Goal: Task Accomplishment & Management: Use online tool/utility

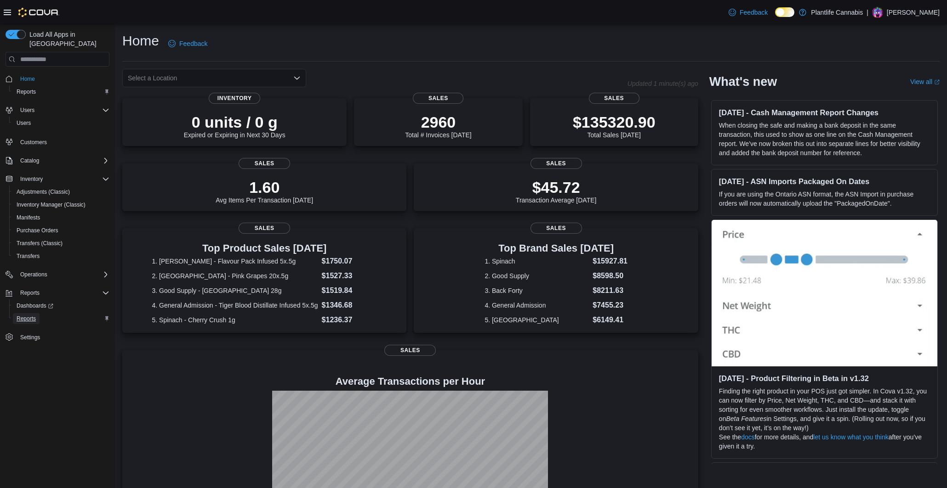
click at [34, 315] on span "Reports" at bounding box center [26, 318] width 19 height 7
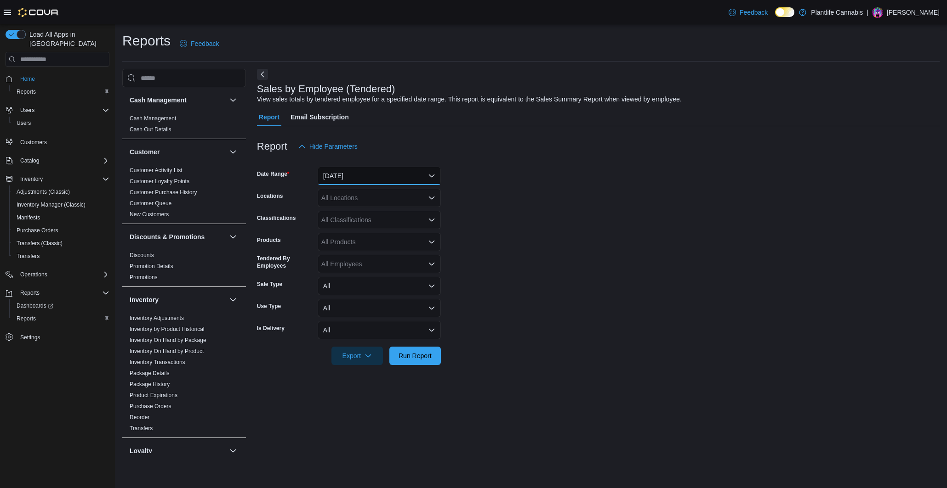
click at [359, 176] on button "Yesterday" at bounding box center [379, 176] width 123 height 18
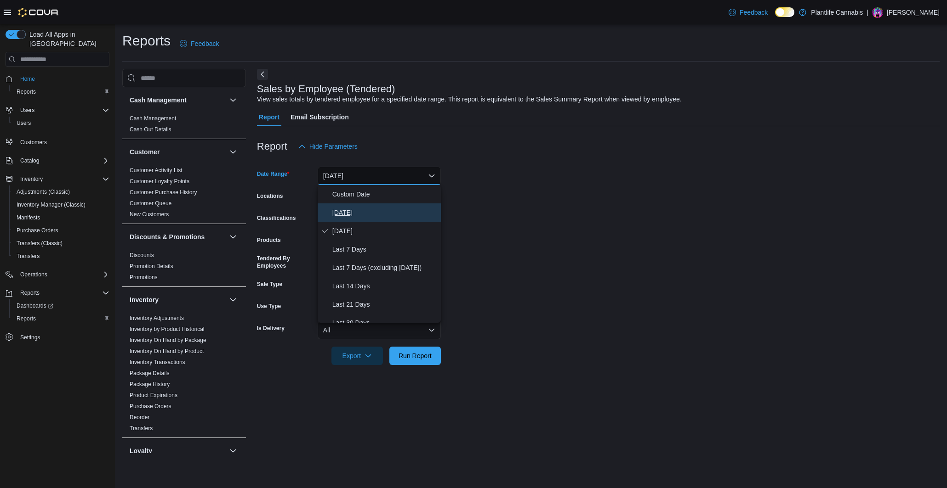
click at [342, 212] on span "Today" at bounding box center [384, 212] width 105 height 11
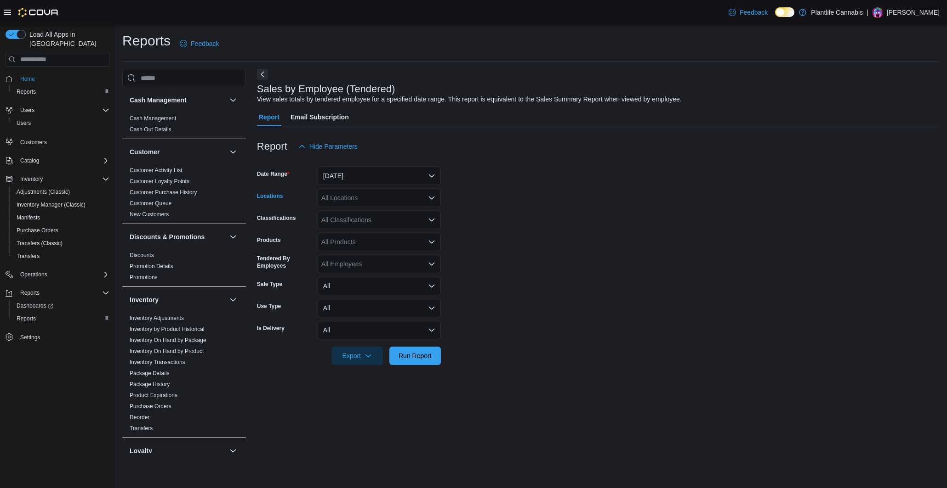
click at [360, 201] on div "All Locations" at bounding box center [379, 198] width 123 height 18
type input "******"
click at [369, 214] on span "Calgary - Mahogany Market" at bounding box center [404, 213] width 124 height 9
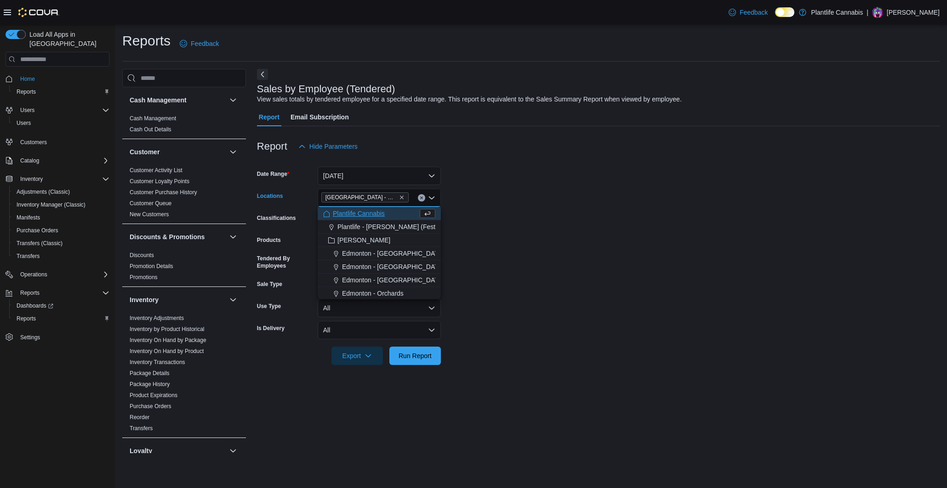
drag, startPoint x: 544, startPoint y: 199, endPoint x: 395, endPoint y: 221, distance: 151.0
click at [542, 200] on form "Date Range Today Locations Calgary - Mahogany Market Combo box. Selected. Calga…" at bounding box center [598, 261] width 682 height 210
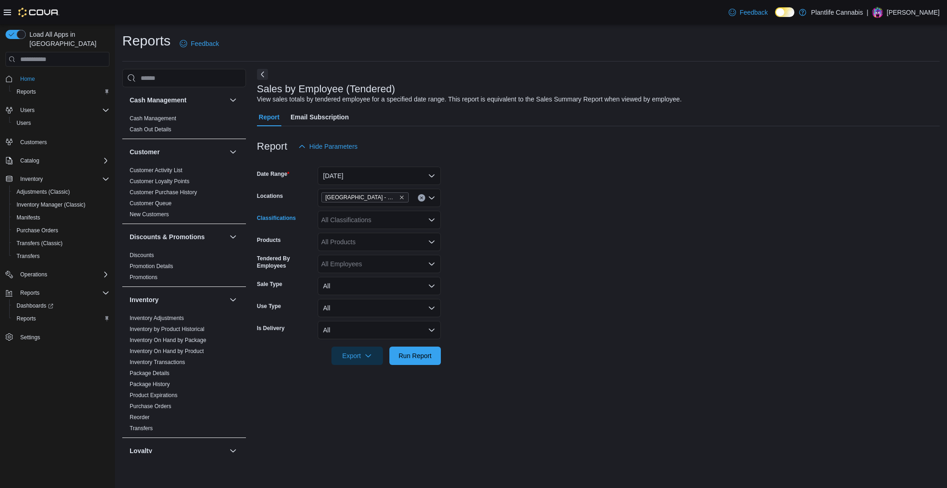
click at [386, 222] on div "All Classifications" at bounding box center [379, 220] width 123 height 18
type input "***"
click at [382, 233] on span "Accessory Group" at bounding box center [361, 235] width 49 height 9
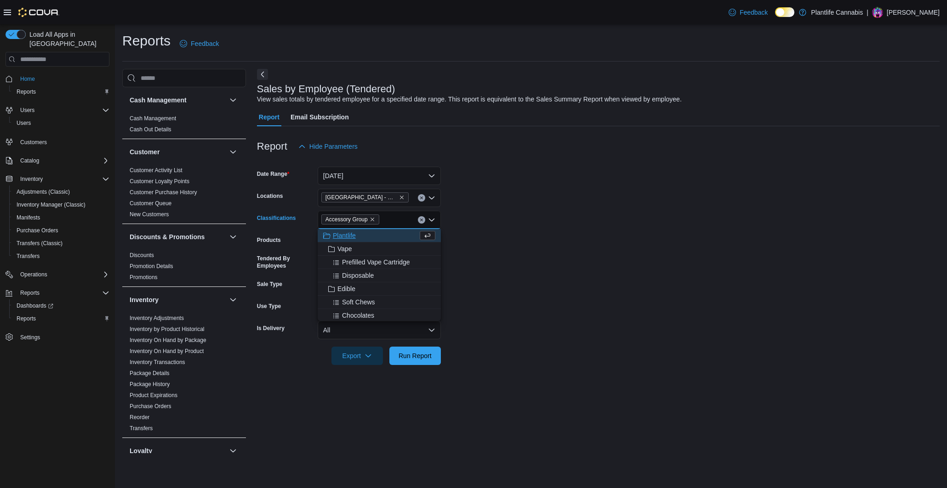
click at [449, 237] on form "Date Range Today Locations Calgary - Mahogany Market Classifications Accessory …" at bounding box center [598, 261] width 682 height 210
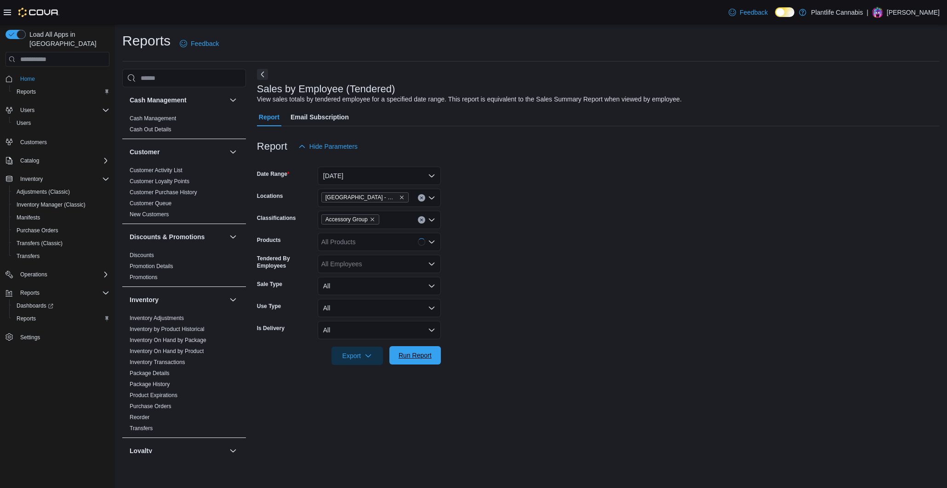
click at [427, 356] on span "Run Report" at bounding box center [414, 355] width 33 height 9
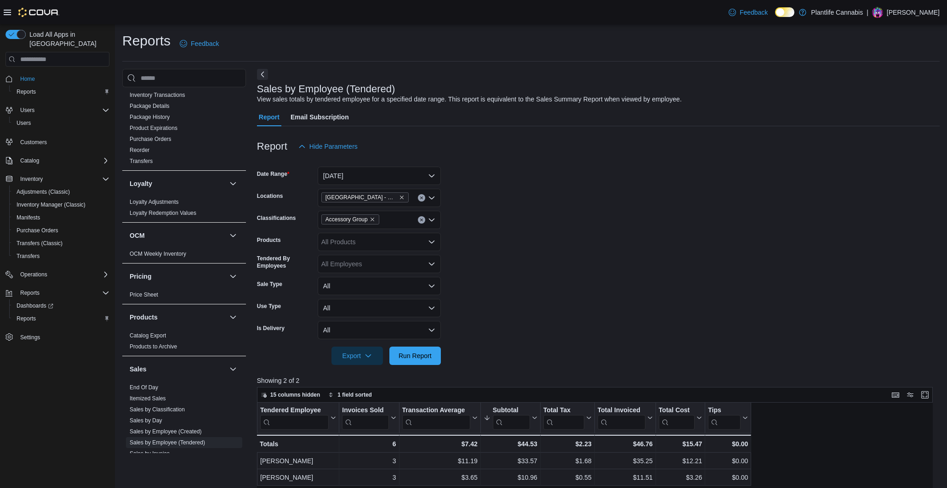
scroll to position [415, 0]
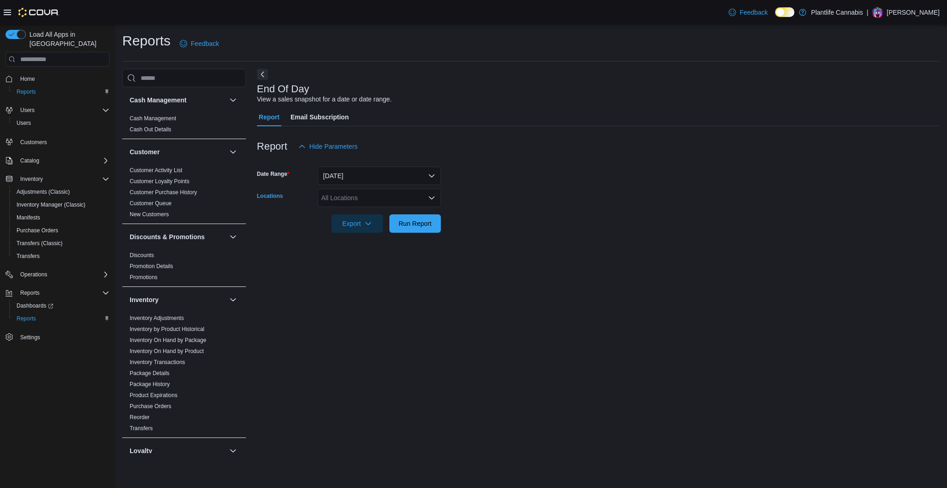
click at [406, 203] on div "All Locations" at bounding box center [379, 198] width 123 height 18
type input "******"
click at [413, 213] on span "Calgary - Mahogany Market" at bounding box center [404, 213] width 124 height 9
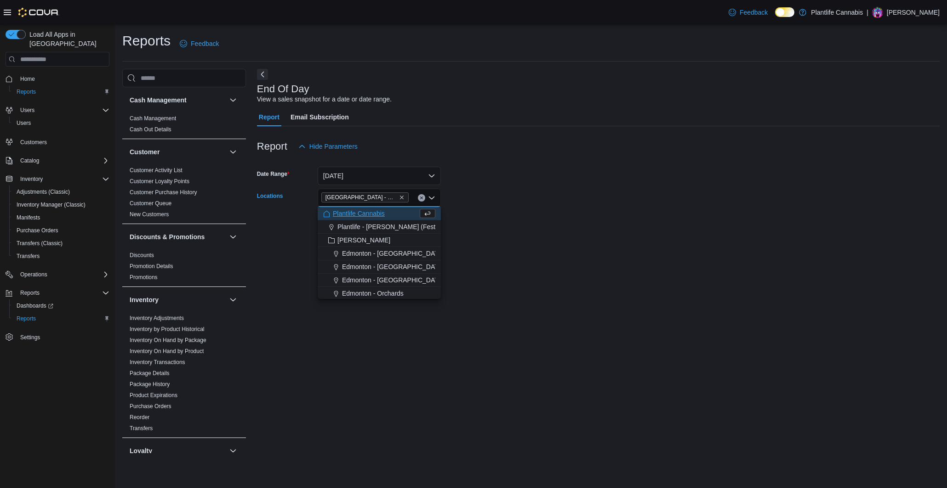
drag, startPoint x: 488, startPoint y: 209, endPoint x: 437, endPoint y: 225, distance: 53.3
click at [488, 210] on div at bounding box center [598, 210] width 682 height 7
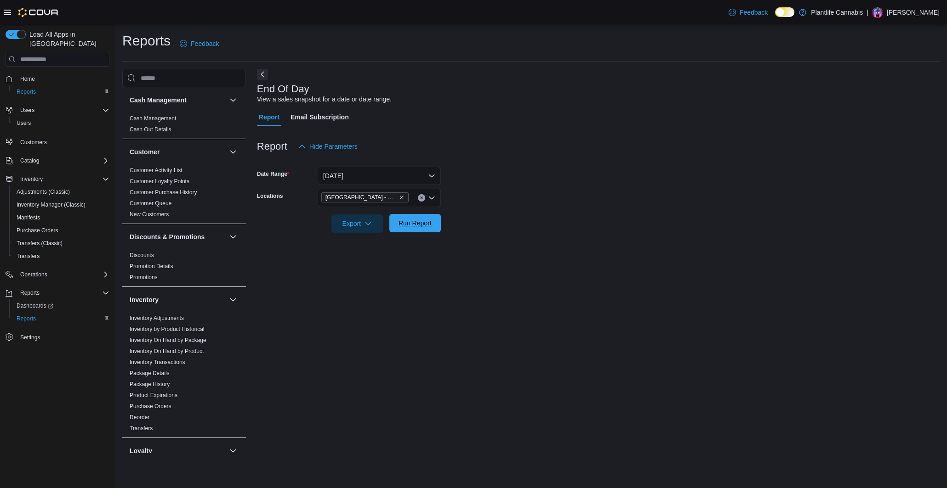
click at [431, 230] on span "Run Report" at bounding box center [415, 223] width 40 height 18
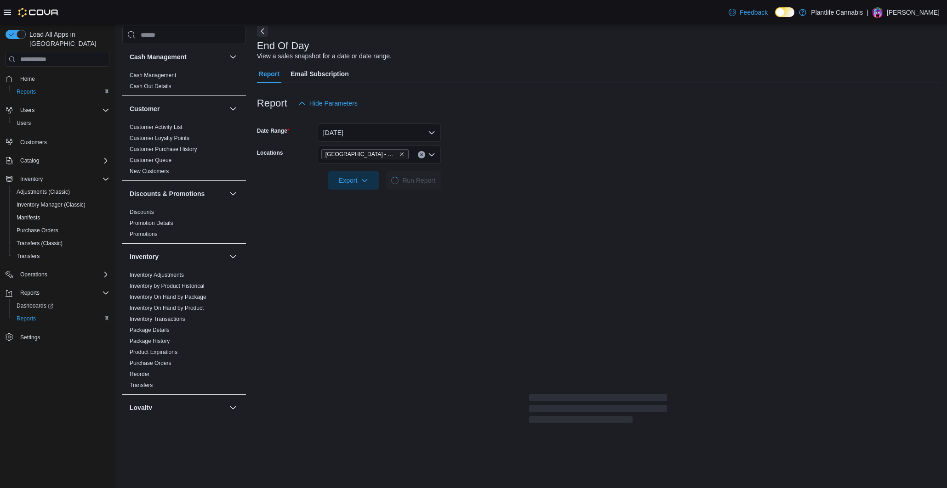
scroll to position [30, 0]
